Goal: Communication & Community: Answer question/provide support

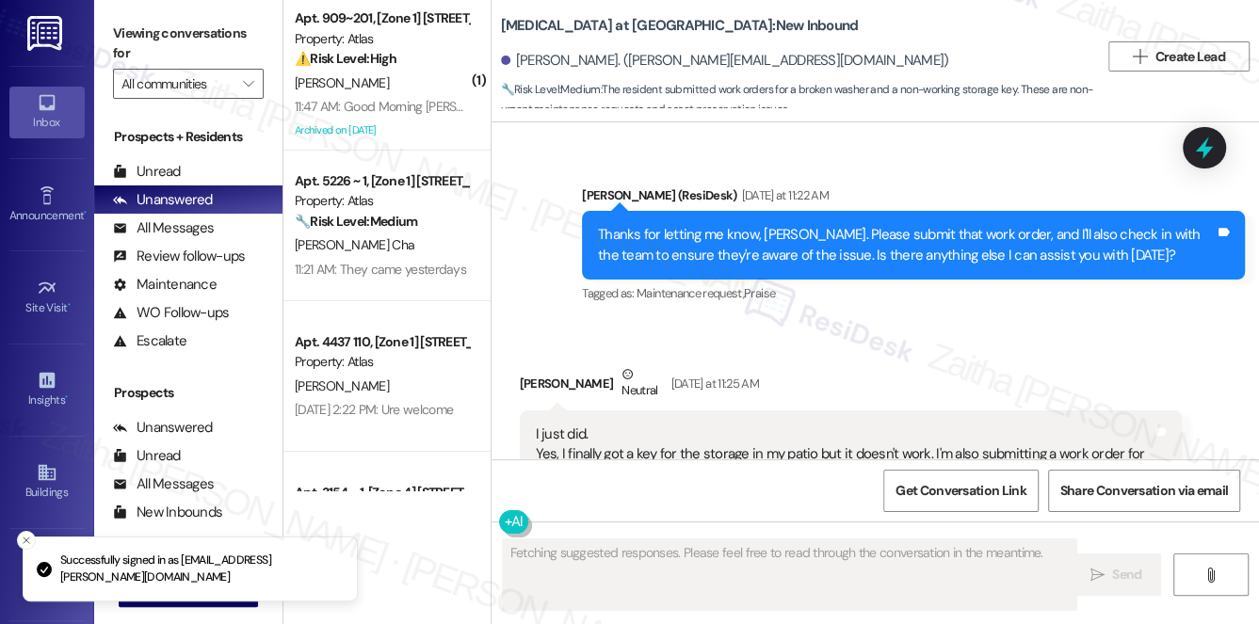
scroll to position [3358, 0]
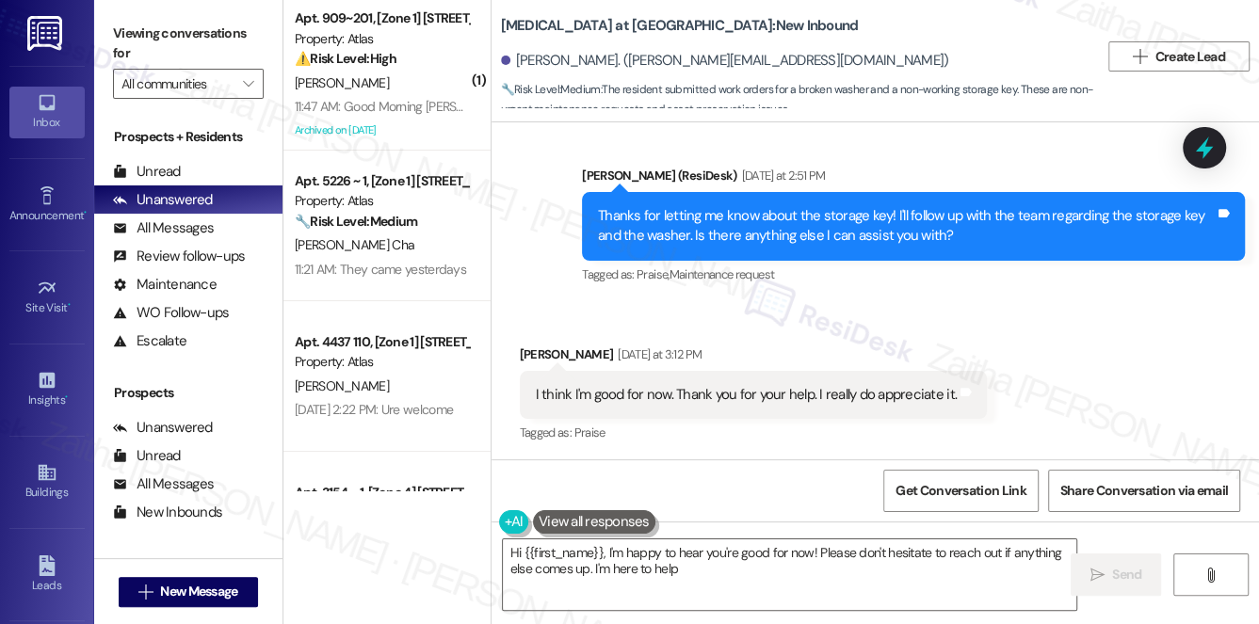
type textarea "Hi {{first_name}}, I'm happy to hear you're good for now! Please don't hesitate…"
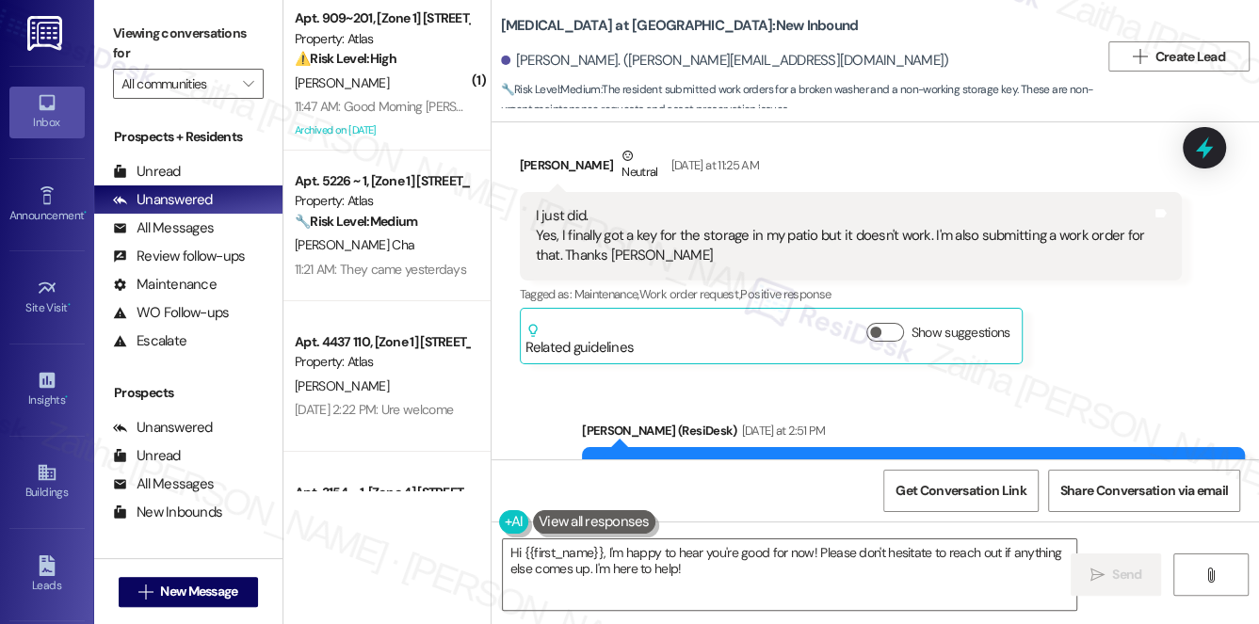
scroll to position [3189, 0]
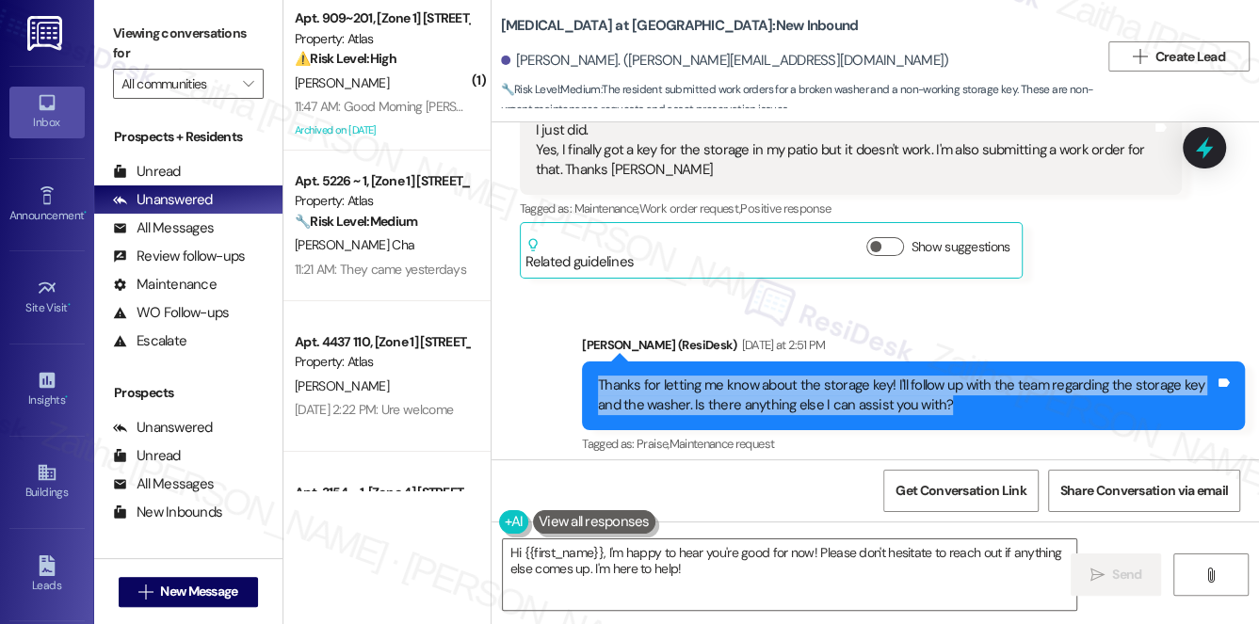
drag, startPoint x: 590, startPoint y: 380, endPoint x: 971, endPoint y: 415, distance: 383.1
click at [971, 415] on div "Thanks for letting me know about the storage key! I'll follow up with the team …" at bounding box center [913, 396] width 663 height 69
copy div "Thanks for letting me know about the storage key! I'll follow up with the team …"
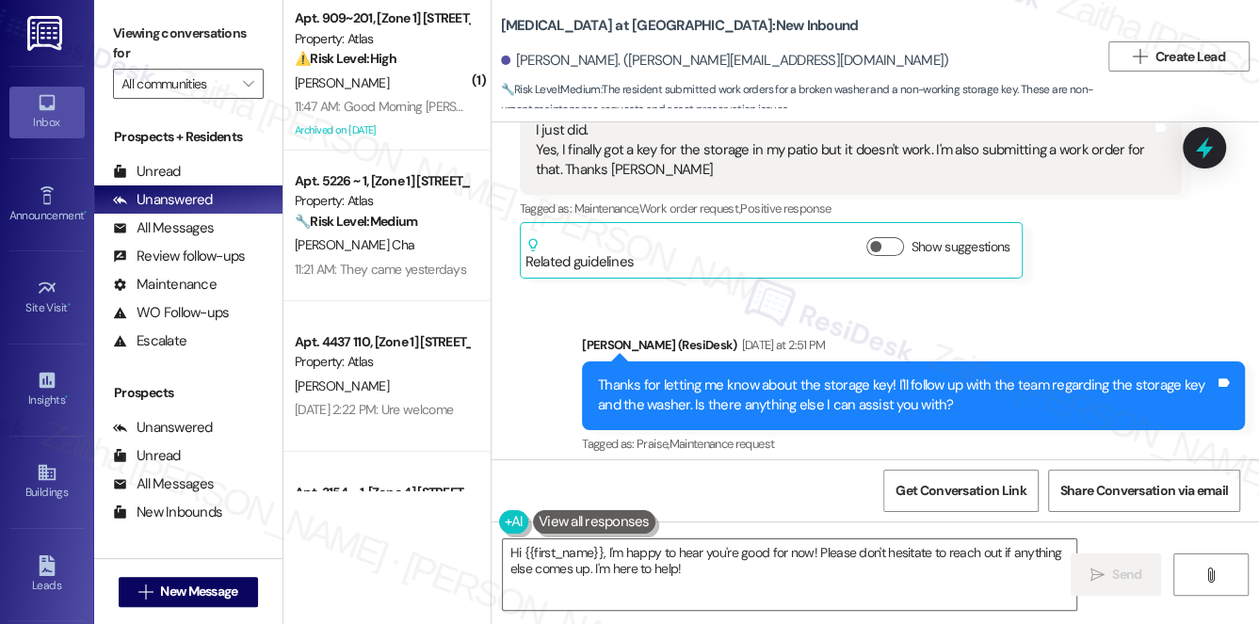
click at [663, 294] on div "Sent via SMS [PERSON_NAME] (ResiDesk) [DATE] at 2:51 PM Thanks for letting me k…" at bounding box center [876, 382] width 768 height 179
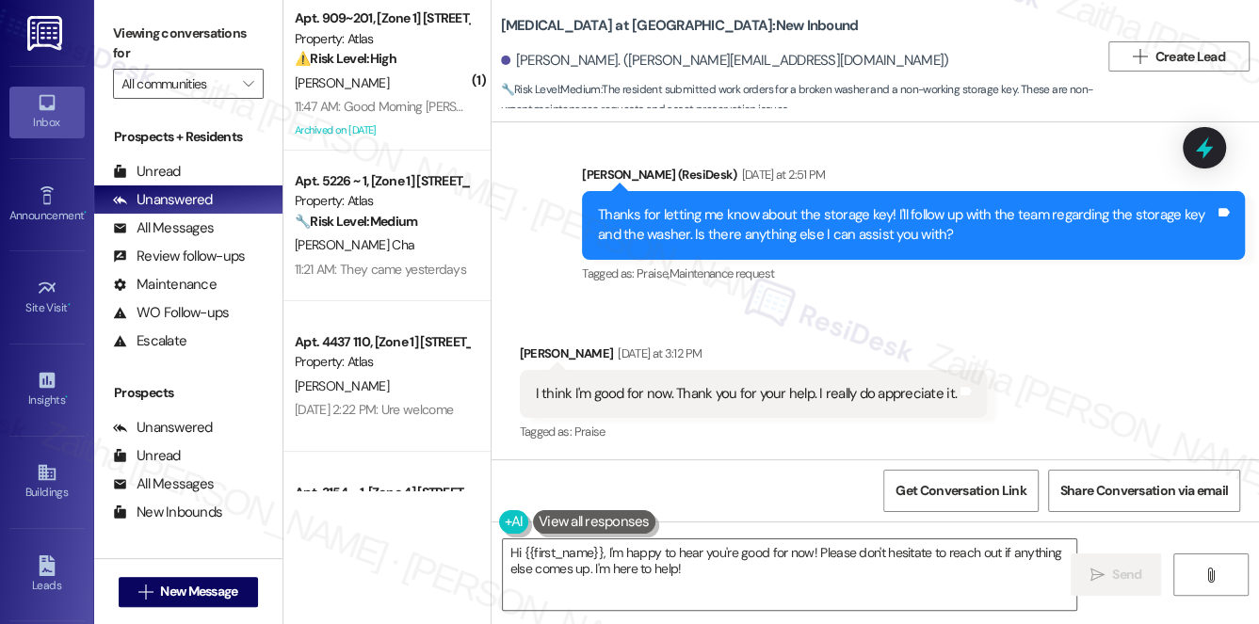
scroll to position [3274, 0]
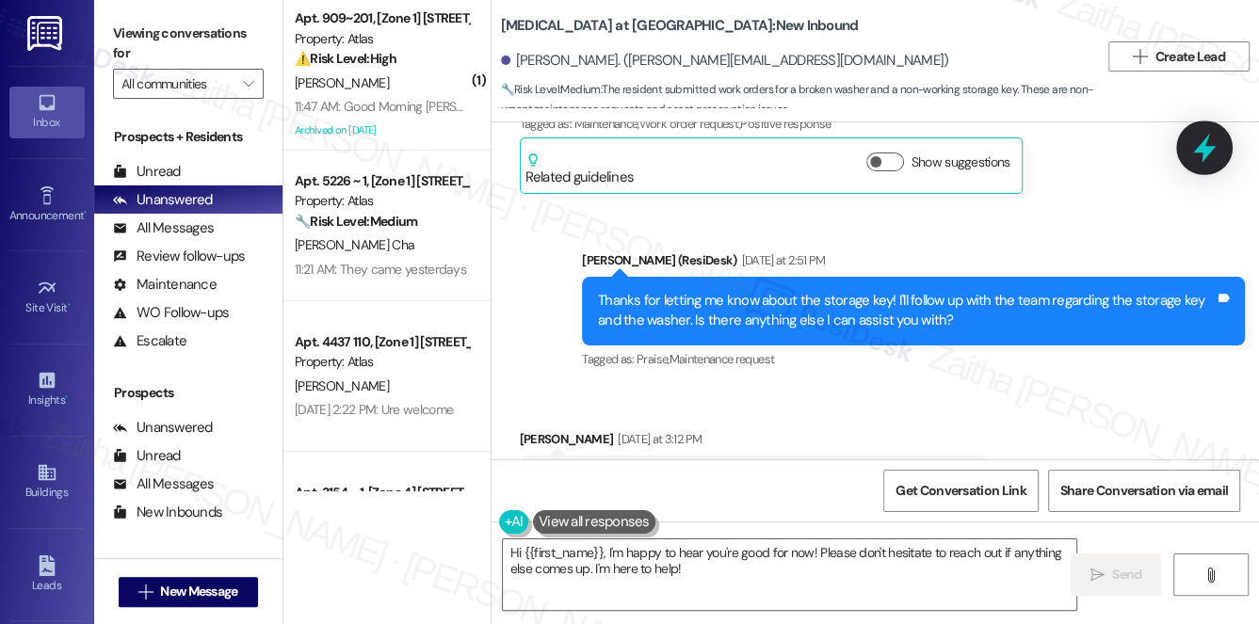
click at [1216, 141] on icon at bounding box center [1205, 148] width 32 height 32
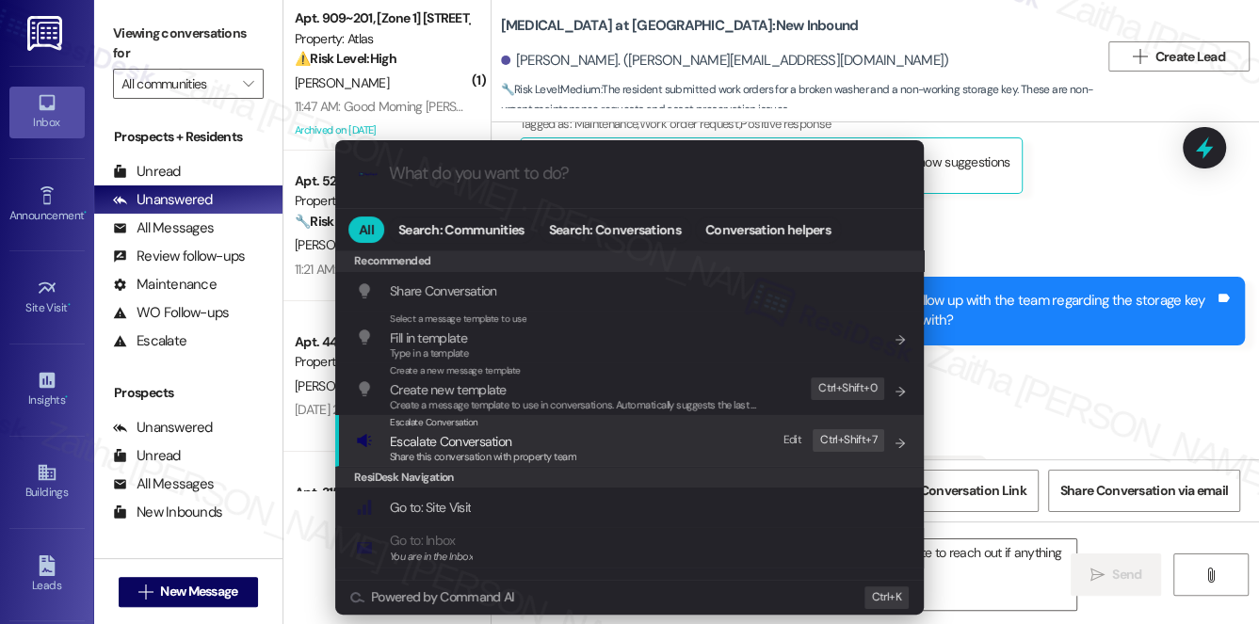
click at [461, 431] on span "Escalate Conversation" at bounding box center [450, 441] width 121 height 21
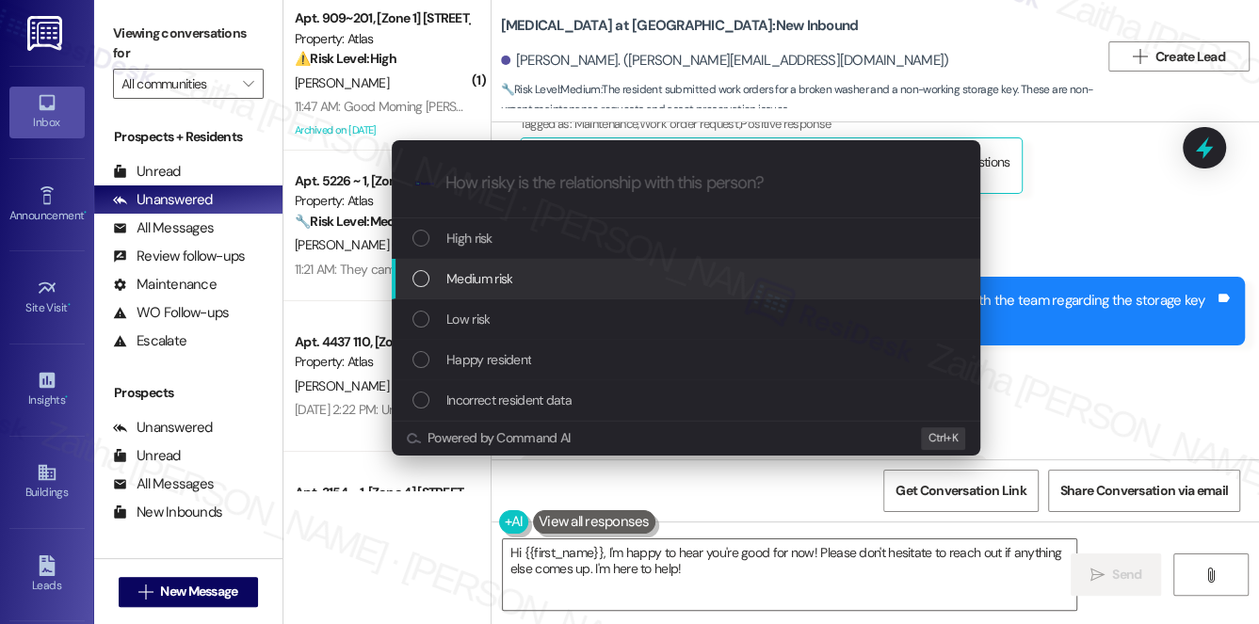
click at [475, 286] on span "Medium risk" at bounding box center [479, 278] width 66 height 21
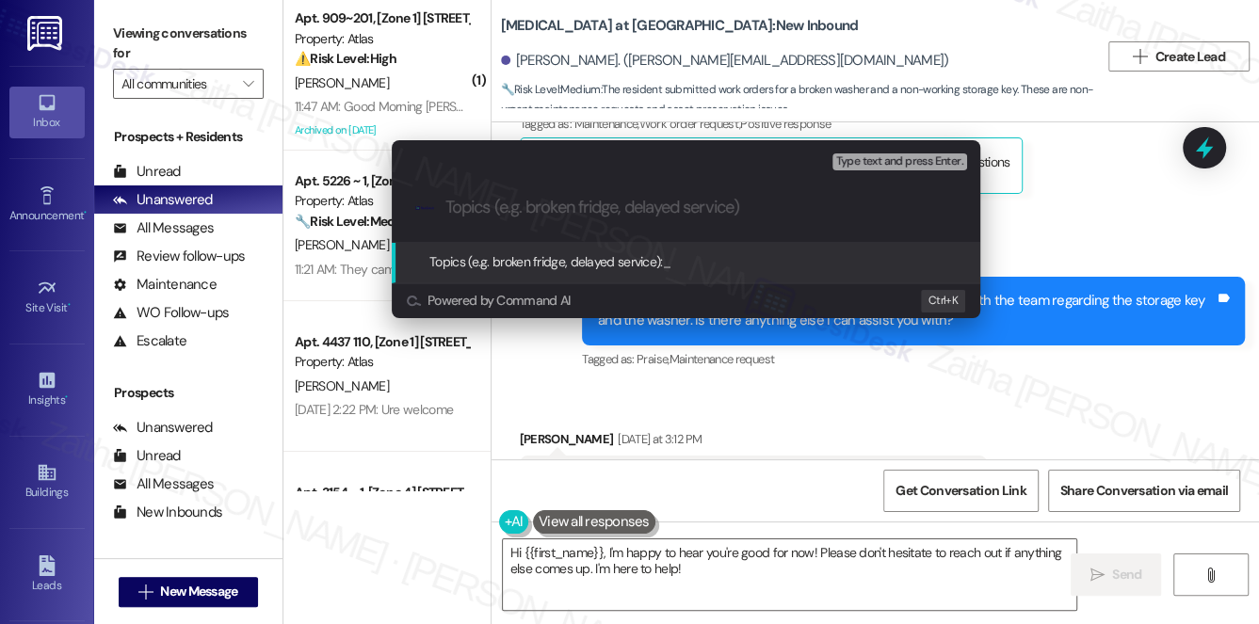
paste input "Follow-Up on Storage Key and Washer"
type input "Follow-Up on Storage Key and Washer"
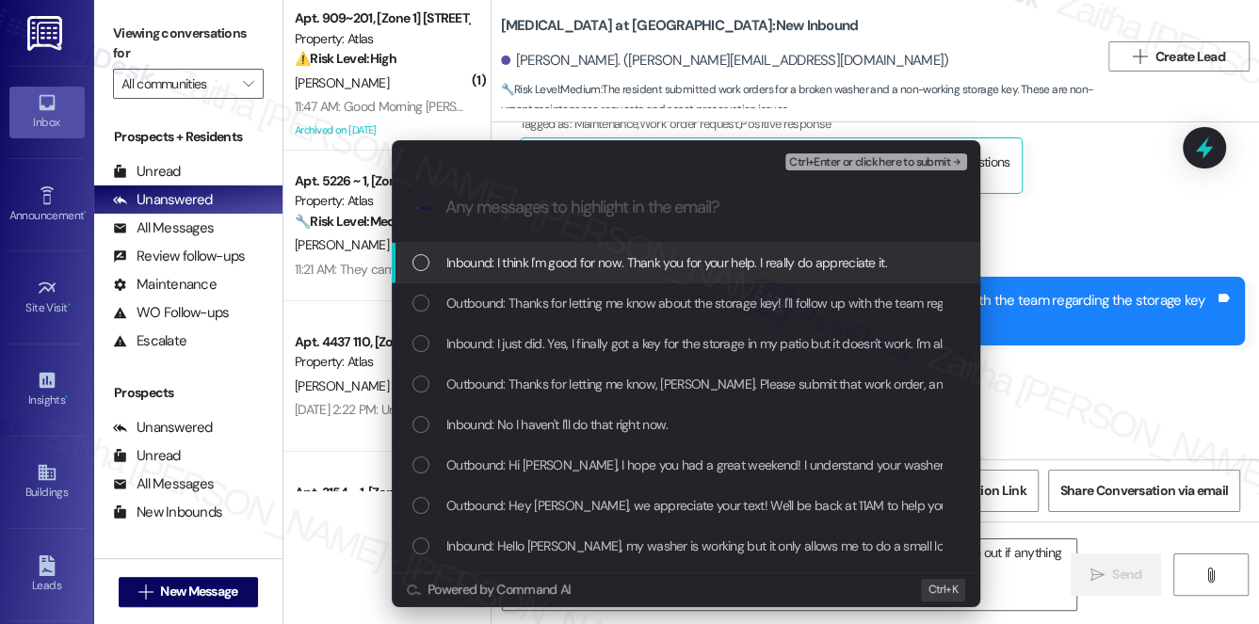
click at [627, 257] on span "Inbound: I think I'm good for now. Thank you for your help. I really do appreci…" at bounding box center [666, 262] width 441 height 21
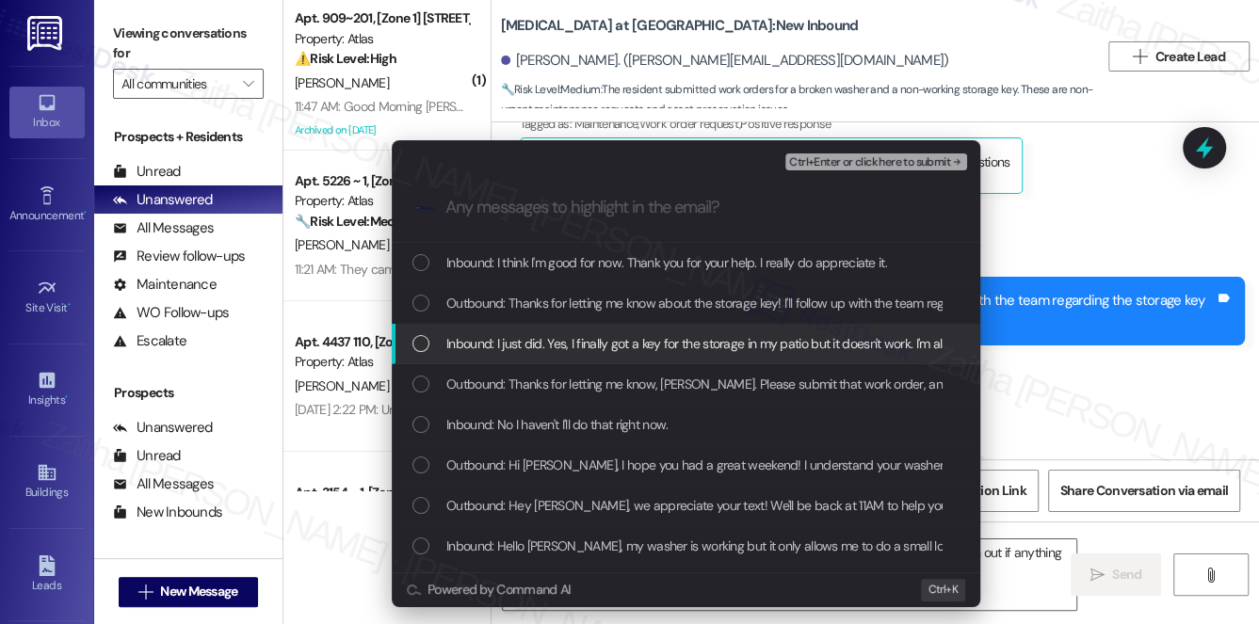
click at [620, 336] on span "Inbound: I just did. Yes, I finally got a key for the storage in my patio but i…" at bounding box center [859, 343] width 826 height 21
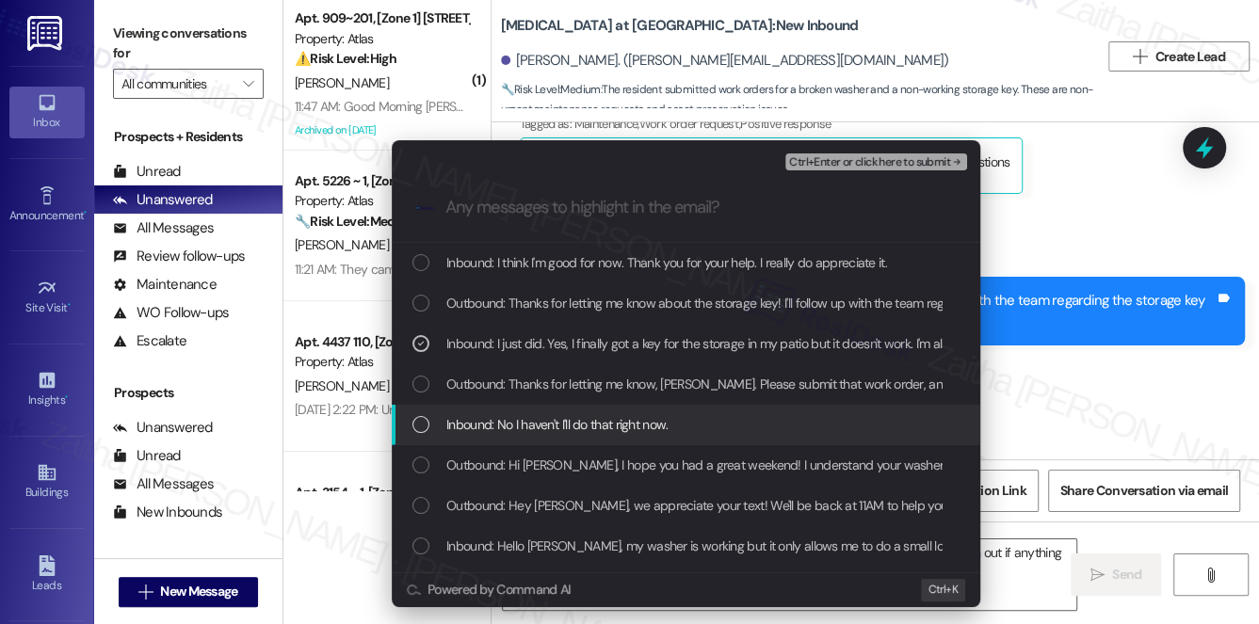
click at [608, 426] on span "Inbound: No I haven't I'll do that right now." at bounding box center [557, 424] width 222 height 21
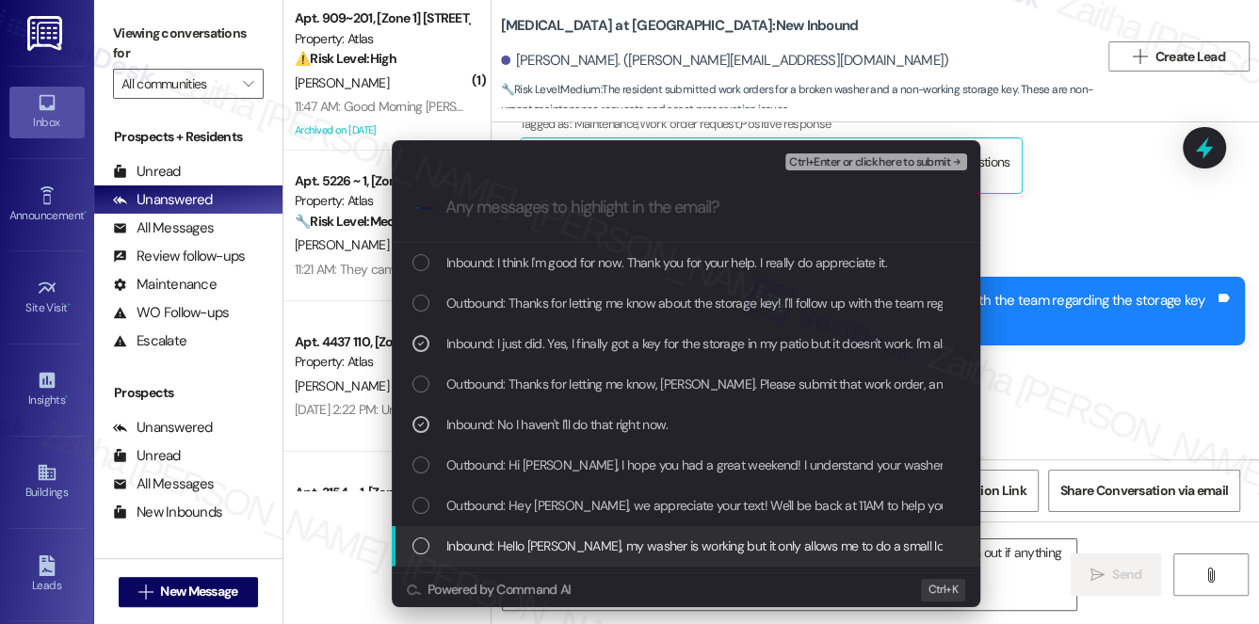
click at [662, 550] on span "Inbound: Hello [PERSON_NAME], my washer is working but it only allows me to do …" at bounding box center [703, 546] width 514 height 21
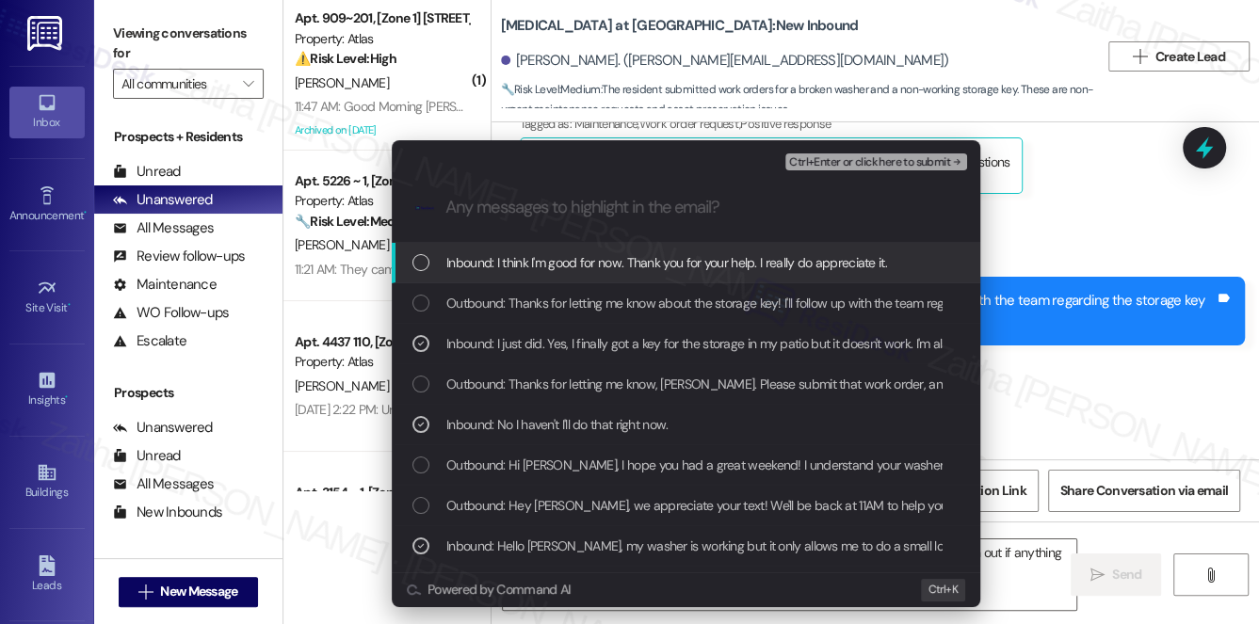
click at [882, 164] on span "Ctrl+Enter or click here to submit" at bounding box center [869, 162] width 161 height 13
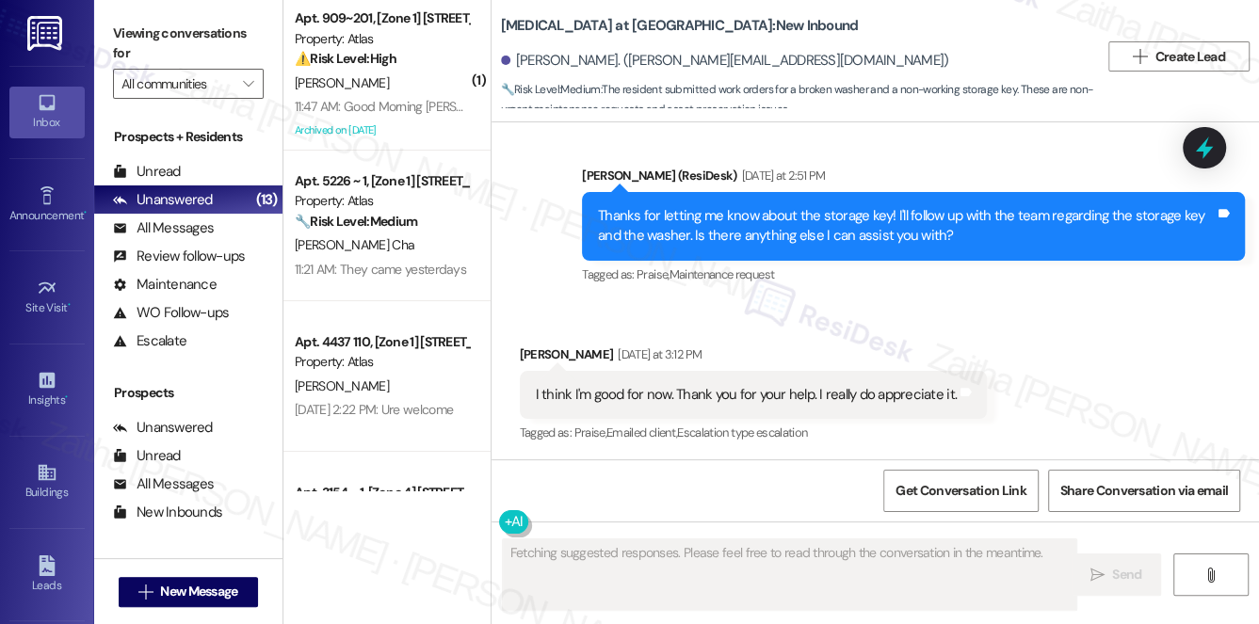
scroll to position [3359, 0]
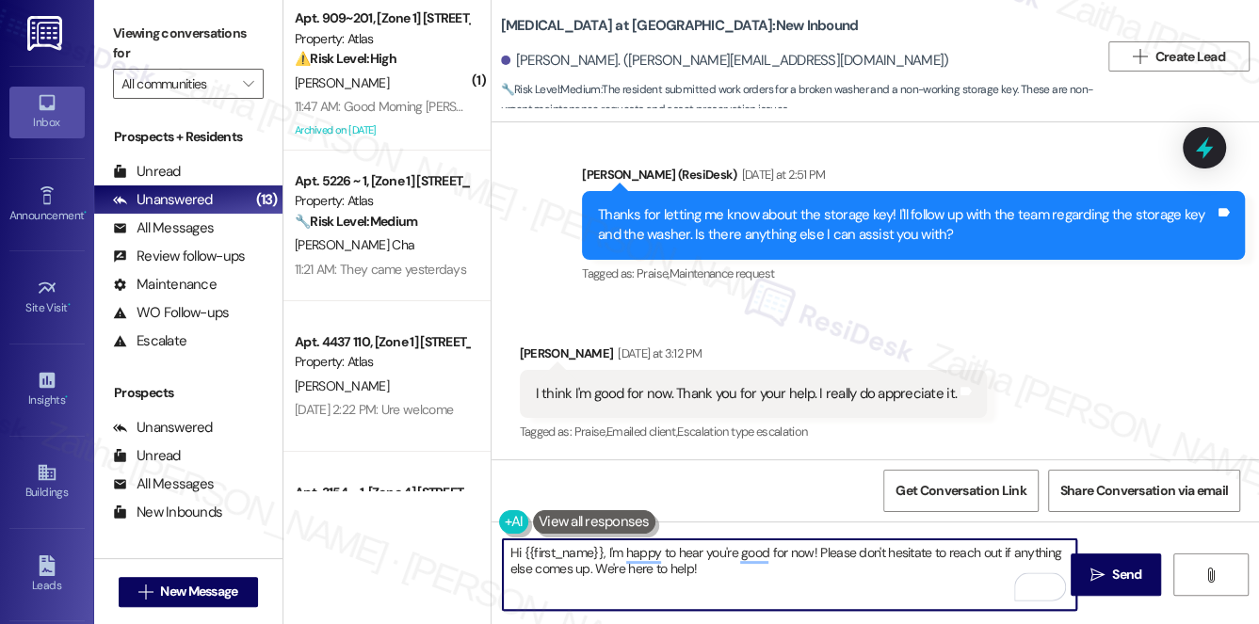
drag, startPoint x: 605, startPoint y: 548, endPoint x: 807, endPoint y: 560, distance: 202.9
click at [807, 560] on textarea "Hi {{first_name}}, I'm happy to hear you're good for now! Please don't hesitate…" at bounding box center [790, 575] width 574 height 71
type textarea "Hi {{first_name}}, you're welcome! Please don't hesitate to reach out if anythi…"
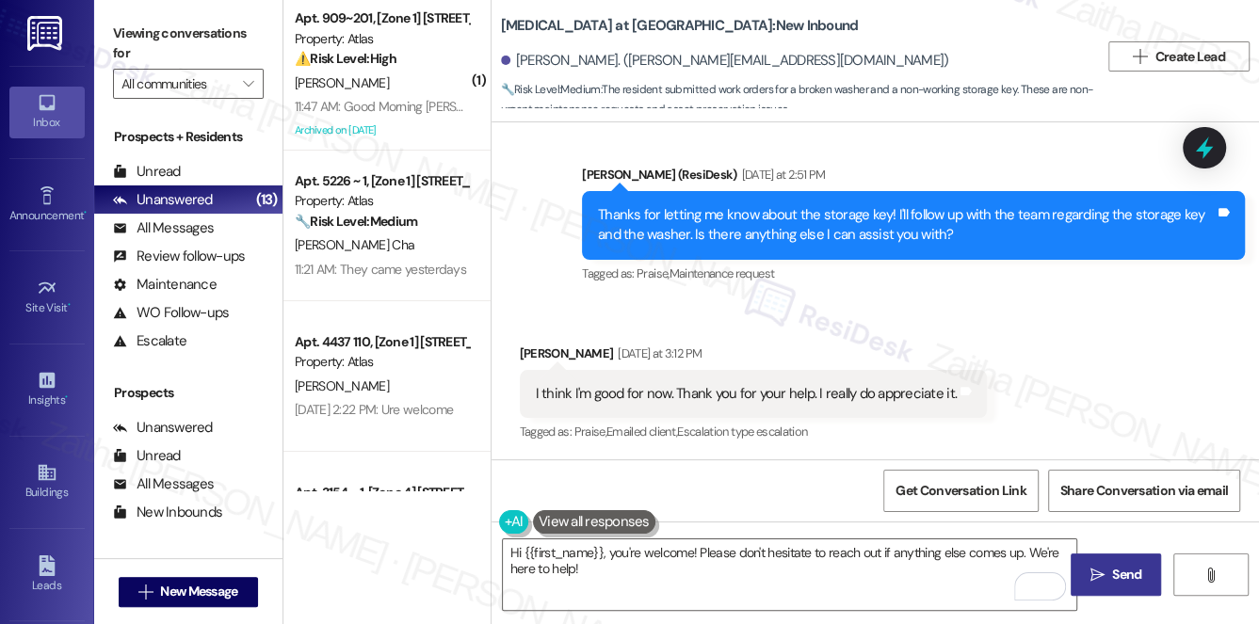
click at [1115, 571] on span "Send" at bounding box center [1126, 575] width 29 height 20
